Goal: Task Accomplishment & Management: Manage account settings

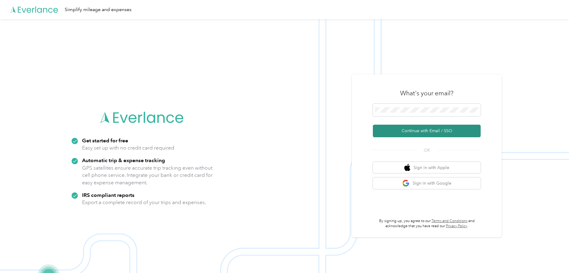
click at [406, 133] on button "Continue with Email / SSO" at bounding box center [427, 130] width 108 height 13
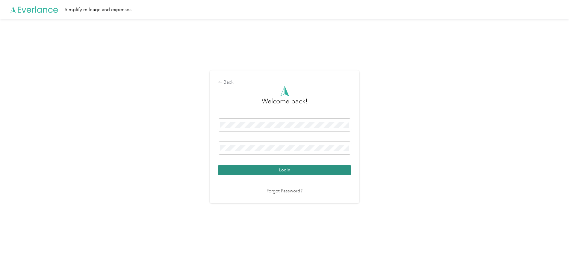
click at [291, 168] on button "Login" at bounding box center [284, 170] width 133 height 10
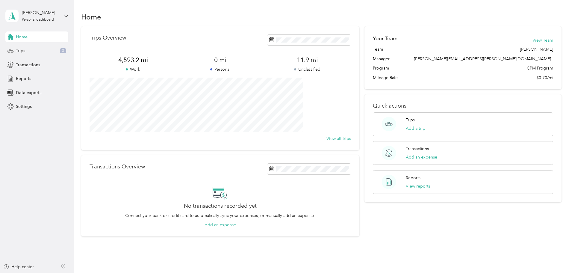
click at [38, 50] on div "Trips 3" at bounding box center [36, 50] width 63 height 11
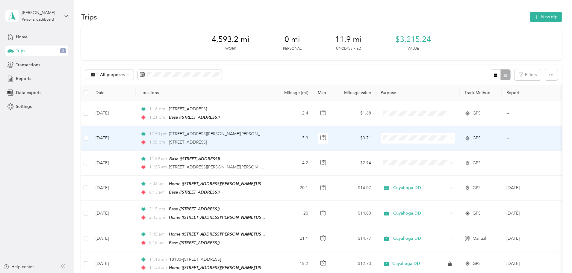
click at [91, 140] on td at bounding box center [86, 138] width 10 height 25
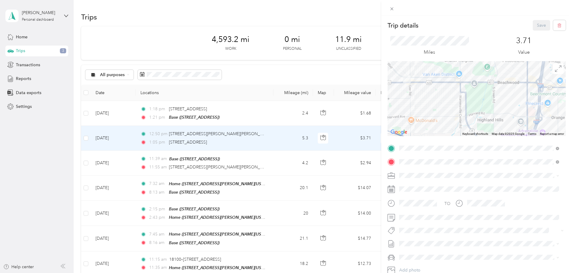
click at [145, 142] on div "Trip details Save This trip cannot be edited because it is either under review,…" at bounding box center [286, 136] width 572 height 273
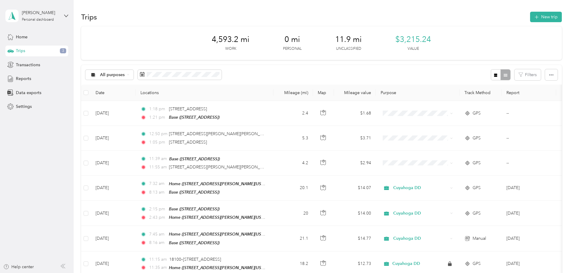
click at [145, 142] on div at bounding box center [286, 136] width 572 height 273
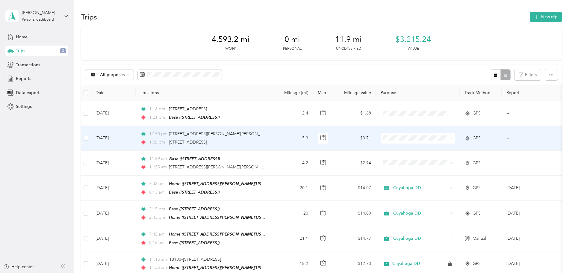
click at [501, 133] on td "GPS" at bounding box center [480, 138] width 42 height 25
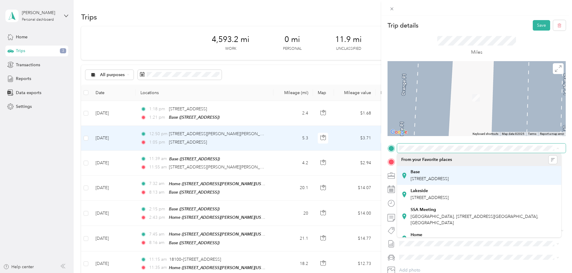
click at [446, 175] on div "Base [STREET_ADDRESS]" at bounding box center [429, 175] width 38 height 13
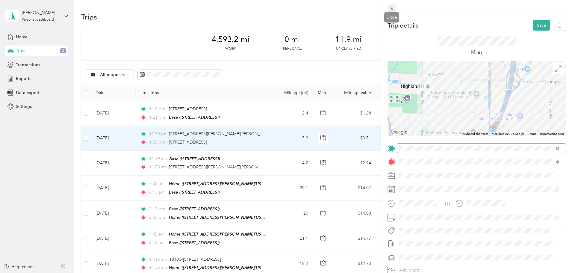
click at [390, 10] on icon at bounding box center [391, 8] width 5 height 5
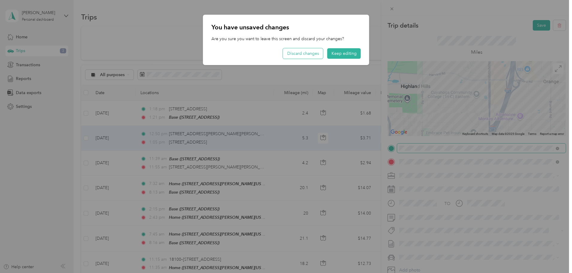
click at [290, 56] on button "Discard changes" at bounding box center [303, 53] width 40 height 10
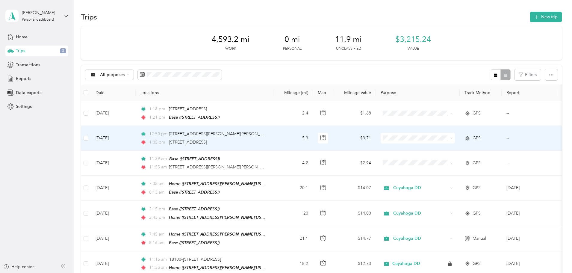
click at [273, 142] on td "12:50 pm [STREET_ADDRESS][PERSON_NAME][PERSON_NAME] 1:05 pm [STREET_ADDRESS]" at bounding box center [205, 138] width 138 height 25
click at [309, 272] on div "Trip details Save This trip cannot be edited because it is either under review,…" at bounding box center [284, 273] width 569 height 0
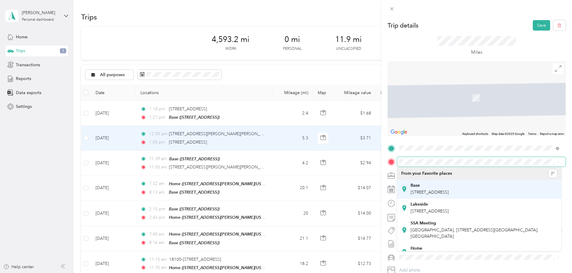
click at [448, 192] on span "[STREET_ADDRESS]" at bounding box center [429, 191] width 38 height 5
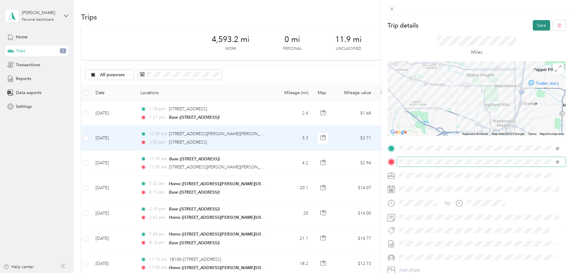
click at [537, 24] on button "Save" at bounding box center [540, 25] width 17 height 10
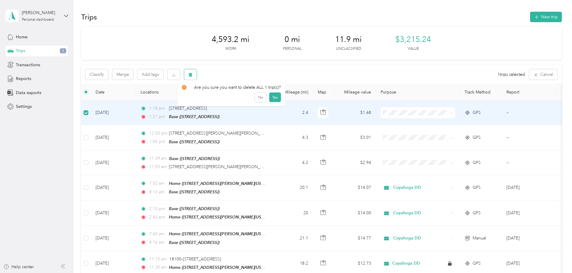
click at [192, 76] on icon "button" at bounding box center [191, 75] width 4 height 4
click at [273, 98] on button "Yes" at bounding box center [275, 100] width 12 height 10
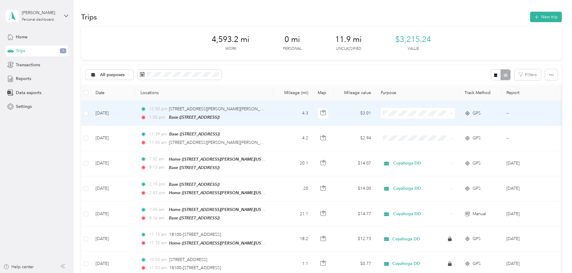
click at [456, 127] on ol "Cuyahoga DD Personal" at bounding box center [457, 126] width 74 height 21
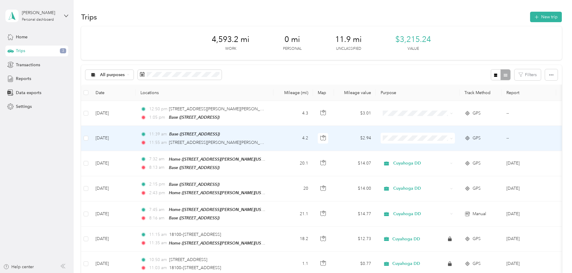
click at [440, 147] on span "Cuyahoga DD" at bounding box center [462, 148] width 55 height 6
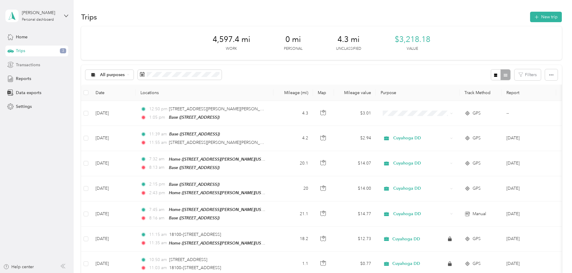
click at [34, 66] on span "Transactions" at bounding box center [28, 65] width 24 height 6
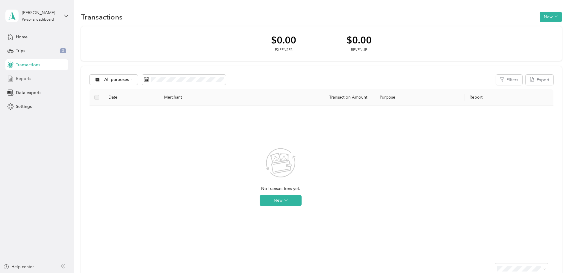
click at [23, 78] on span "Reports" at bounding box center [23, 78] width 15 height 6
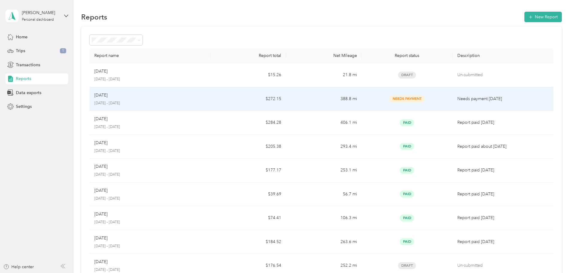
click at [398, 99] on span "Needs Payment" at bounding box center [406, 98] width 35 height 7
